Goal: Information Seeking & Learning: Learn about a topic

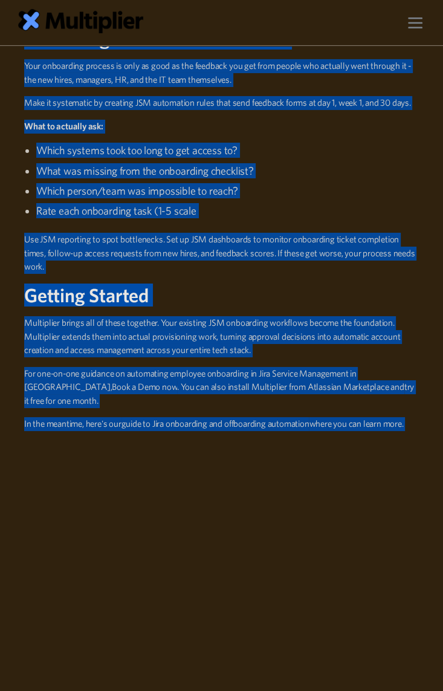
scroll to position [4635, 0]
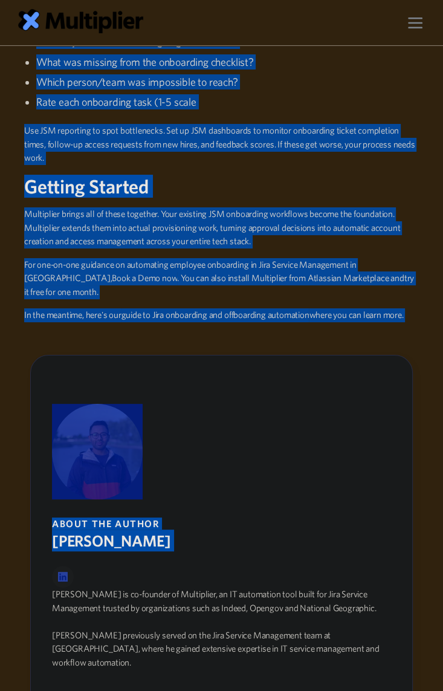
drag, startPoint x: 15, startPoint y: 397, endPoint x: 424, endPoint y: 300, distance: 420.7
copy div "The 5 C's Every New Employee Needs Before we dive into Jira automation, let's t…"
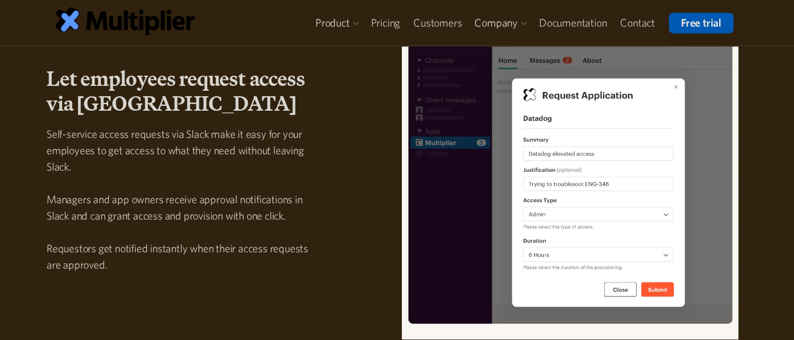
scroll to position [1612, 0]
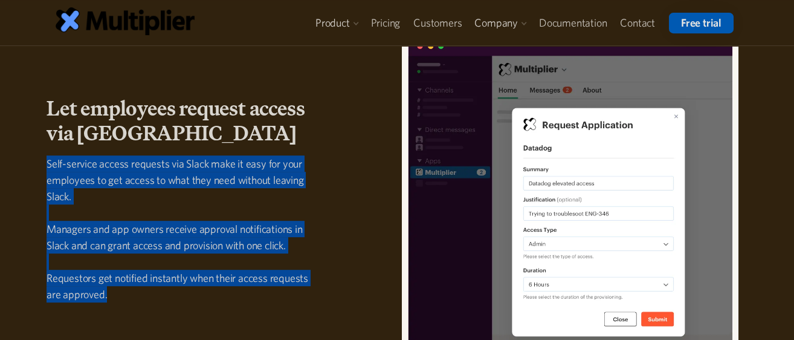
drag, startPoint x: 197, startPoint y: 294, endPoint x: 38, endPoint y: 160, distance: 208.1
click at [38, 160] on div "Let employees request access via Slack Self-service access requests via Slack m…" at bounding box center [185, 204] width 296 height 216
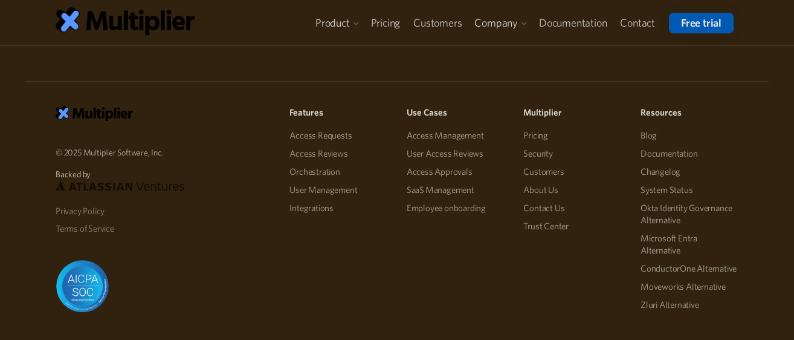
scroll to position [1995, 0]
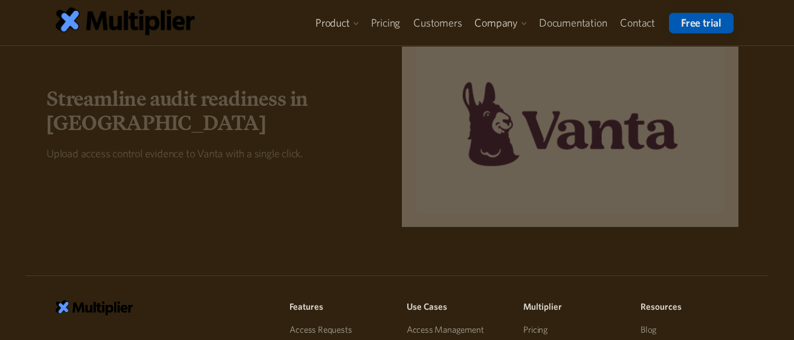
scroll to position [1813, 0]
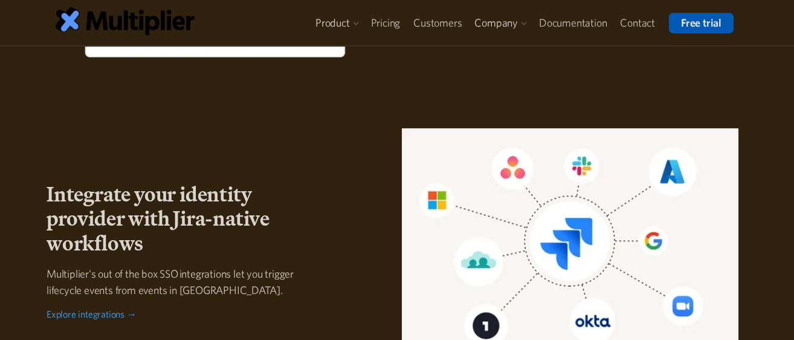
scroll to position [2189, 0]
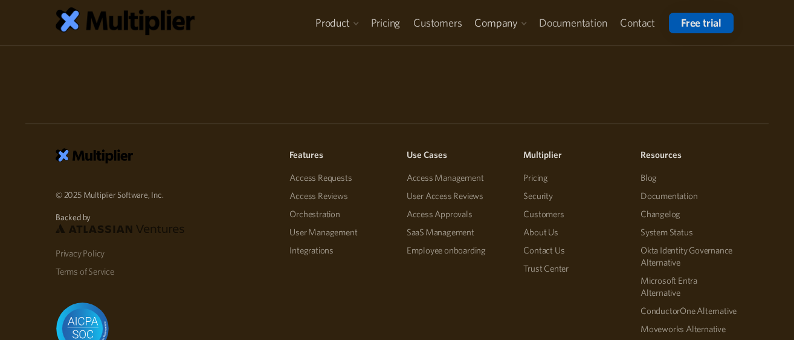
scroll to position [1590, 0]
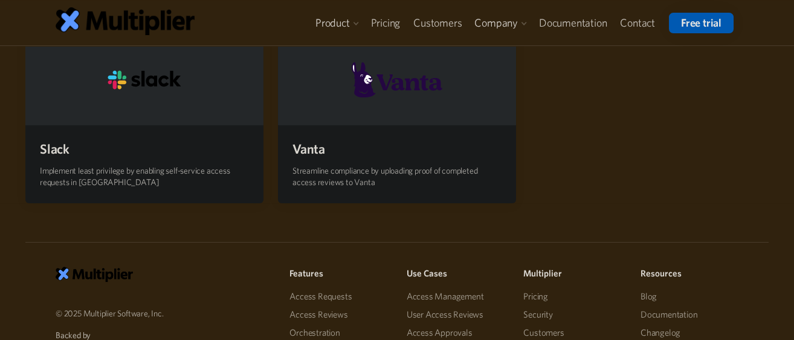
scroll to position [671, 0]
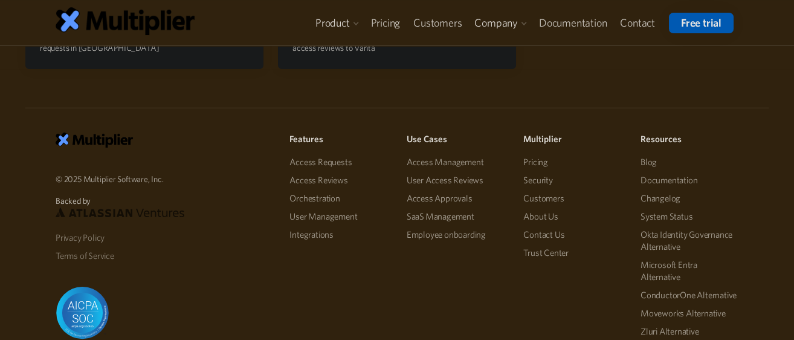
click at [453, 171] on link "User Access Reviews" at bounding box center [456, 180] width 98 height 18
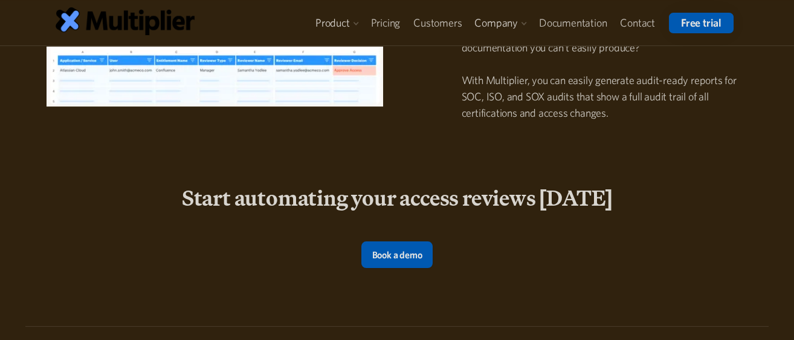
scroll to position [1548, 0]
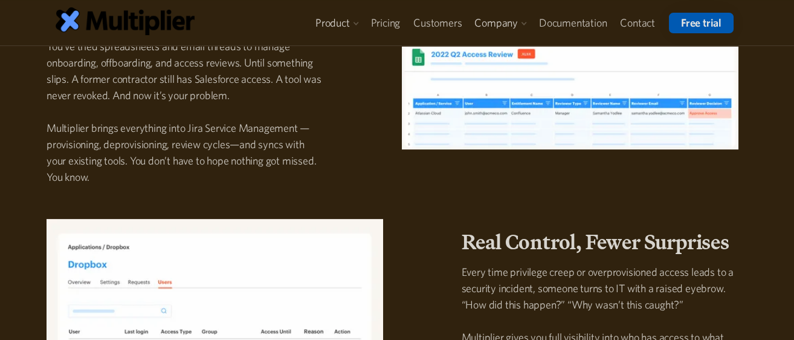
scroll to position [1141, 0]
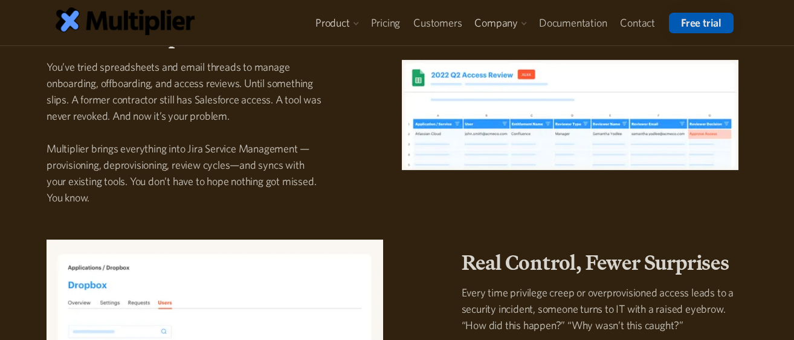
drag, startPoint x: 788, startPoint y: 149, endPoint x: 241, endPoint y: 121, distance: 548.5
click at [241, 121] on p "You’ve tried spreadsheets and email threads to manage onboarding, offboarding, …" at bounding box center [185, 132] width 277 height 147
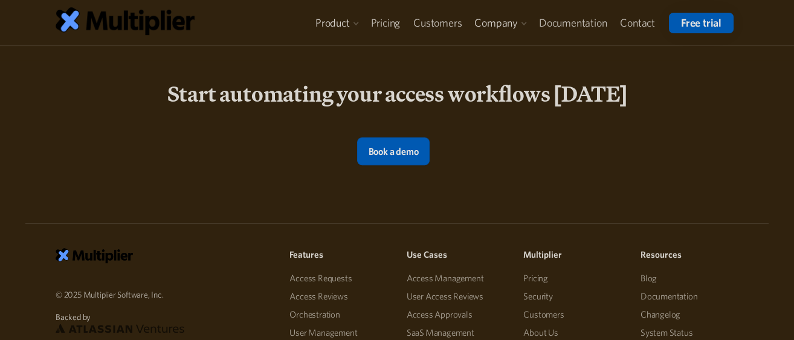
scroll to position [1747, 0]
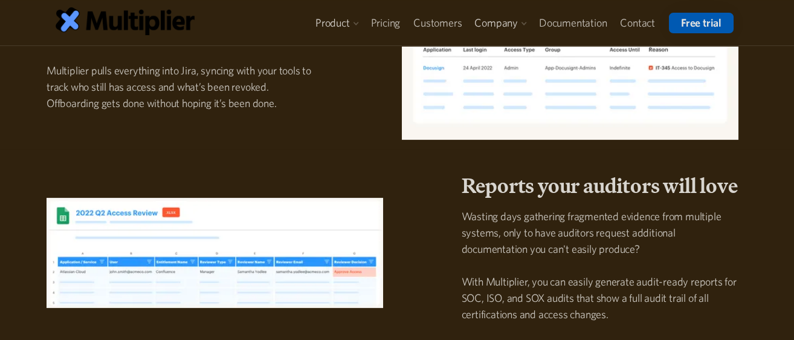
scroll to position [1209, 0]
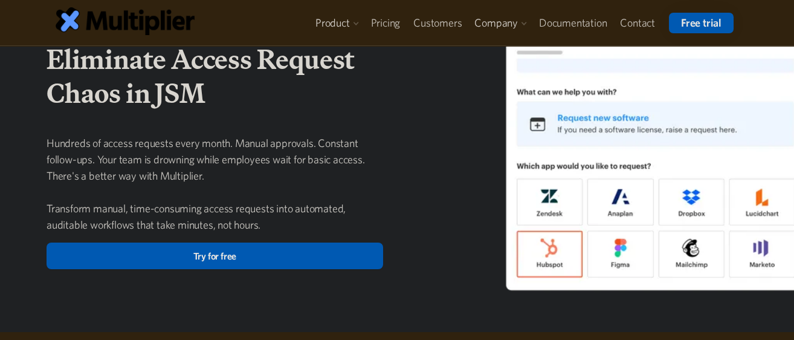
scroll to position [201, 0]
